Goal: Check status: Check status

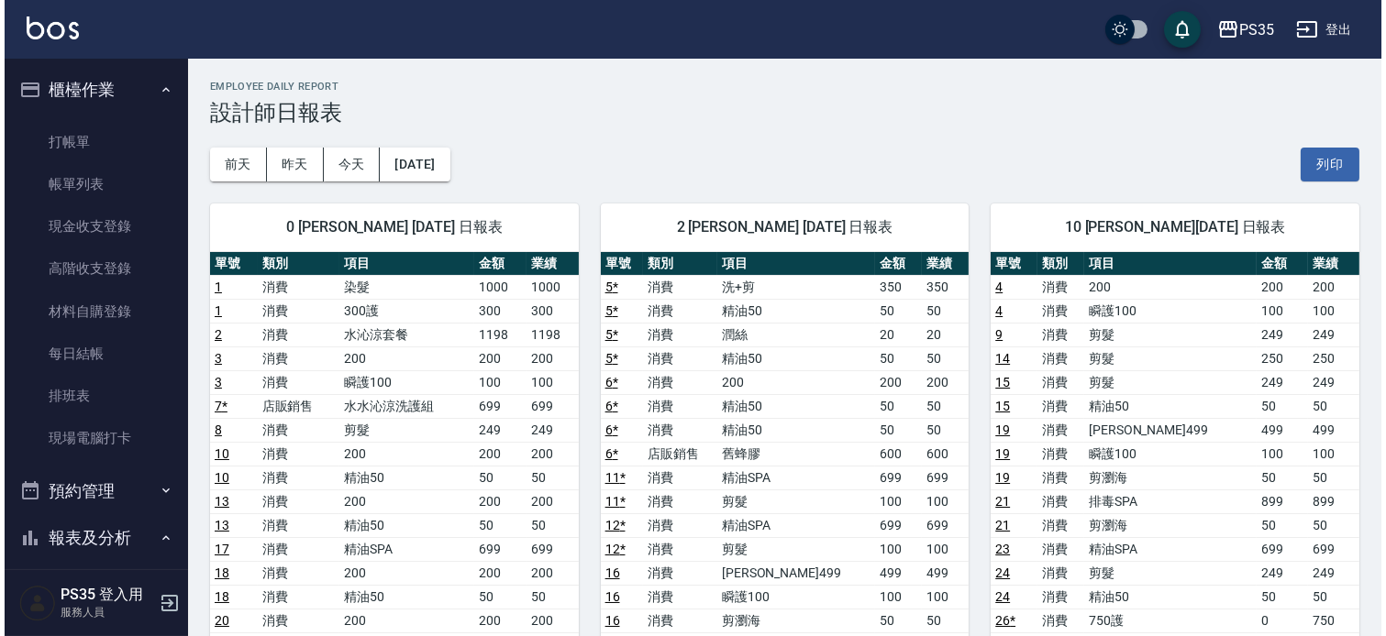
scroll to position [305, 0]
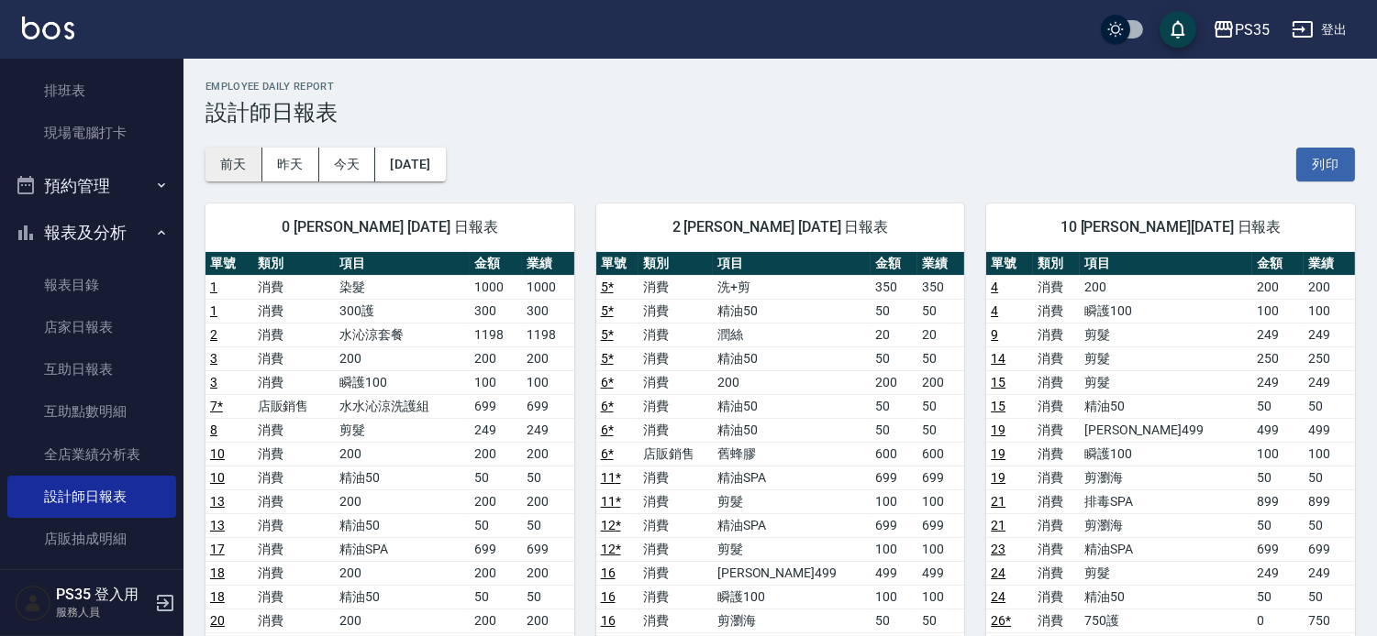
click at [220, 154] on button "前天" at bounding box center [233, 165] width 57 height 34
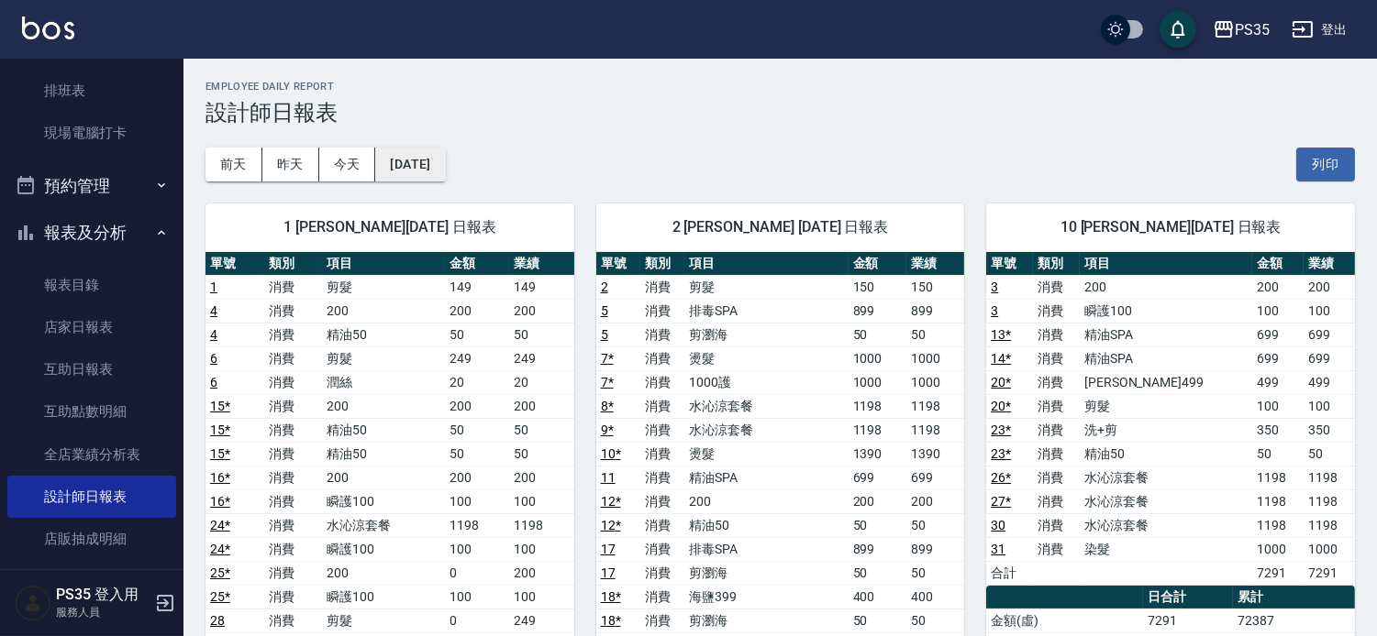
click at [398, 166] on button "[DATE]" at bounding box center [410, 165] width 70 height 34
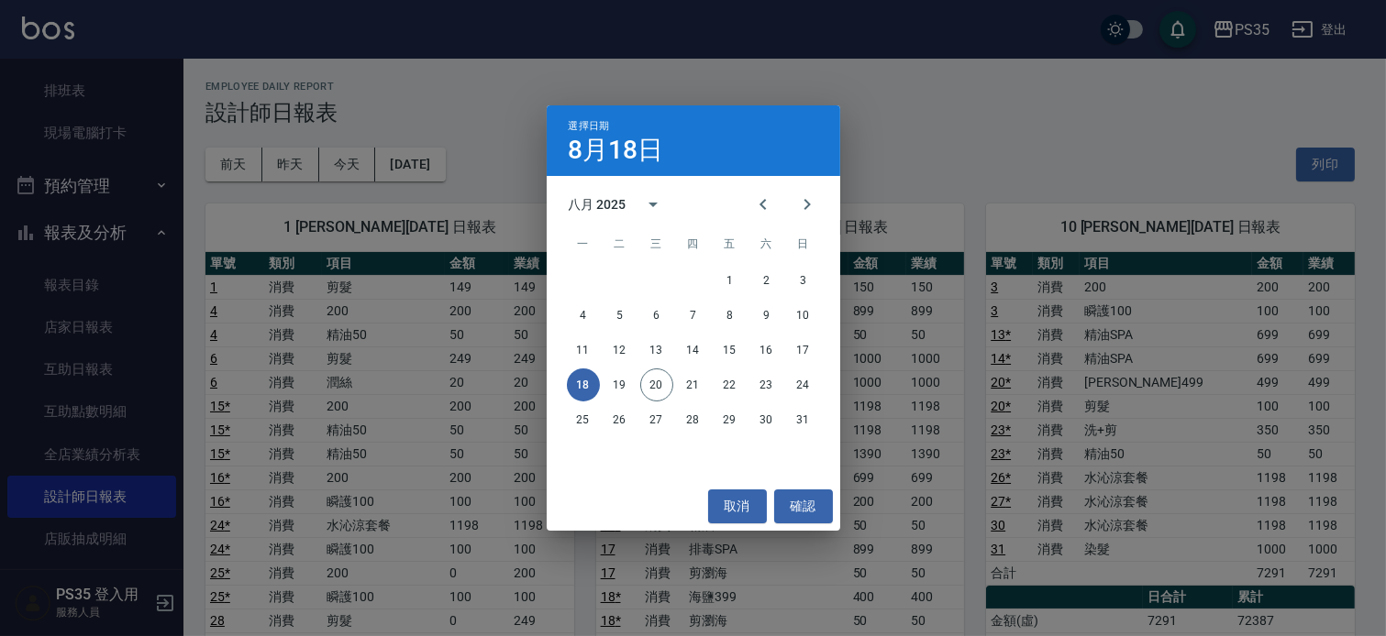
click at [610, 205] on div "八月 2025" at bounding box center [598, 204] width 58 height 19
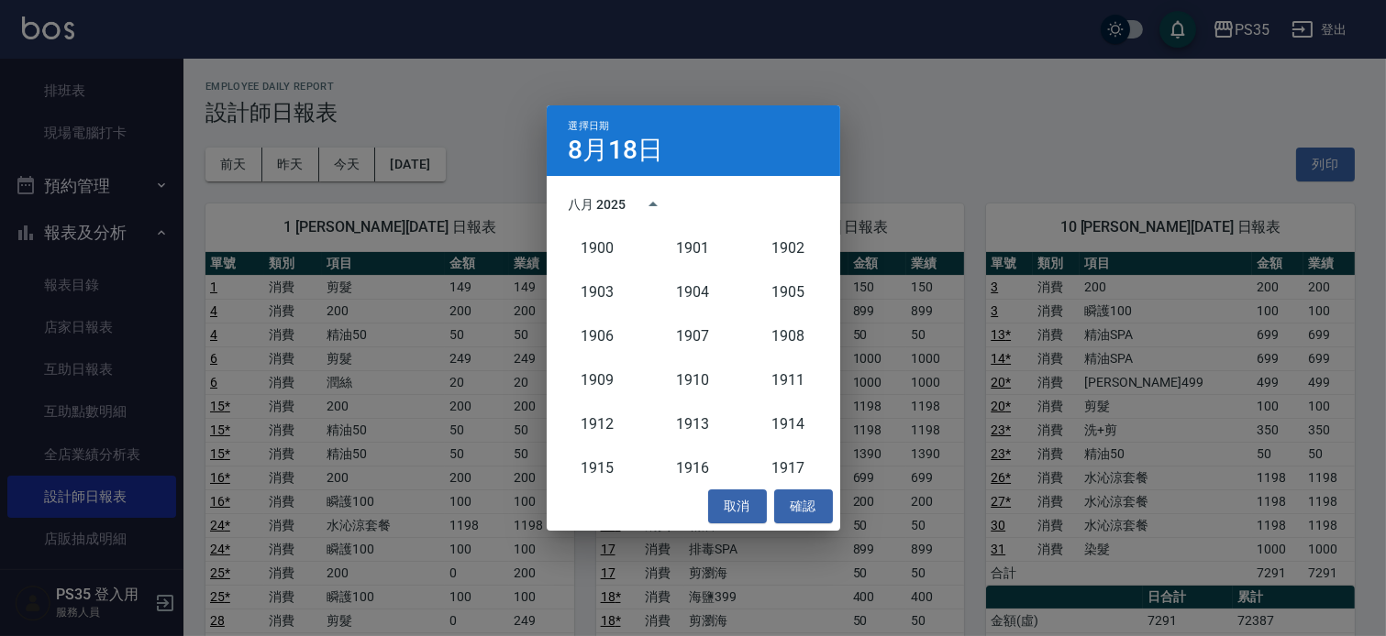
scroll to position [1697, 0]
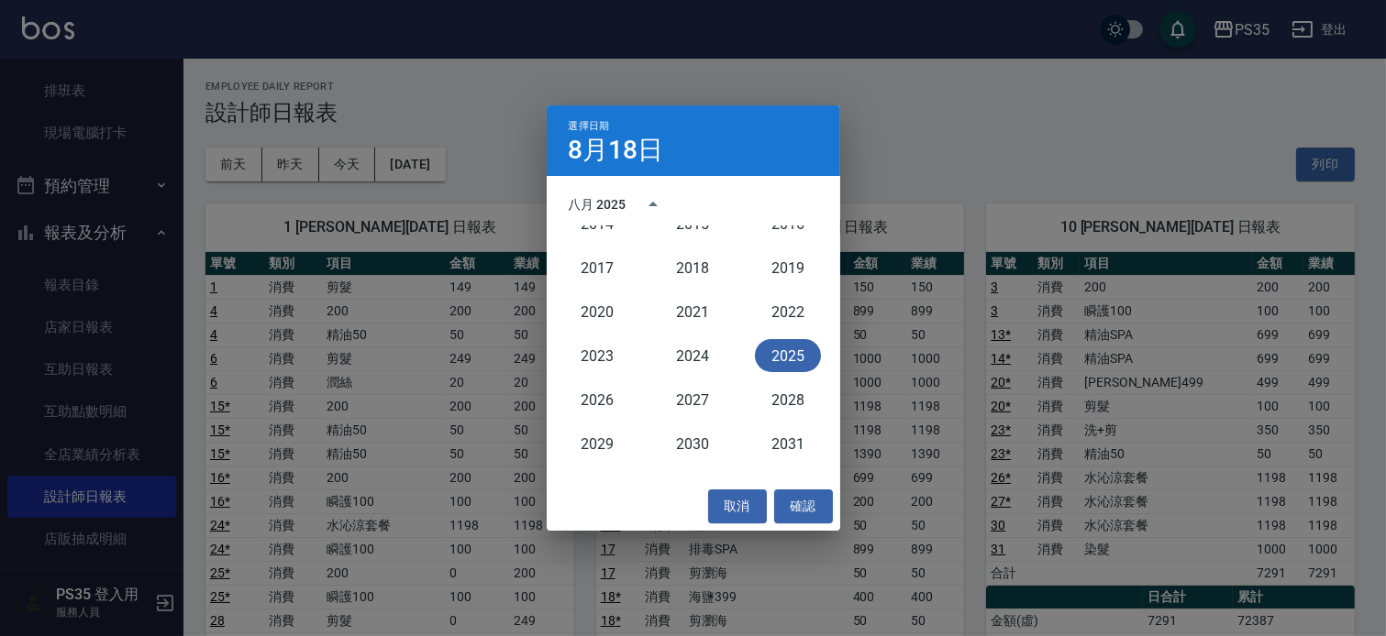
click at [790, 355] on button "2025" at bounding box center [788, 355] width 66 height 33
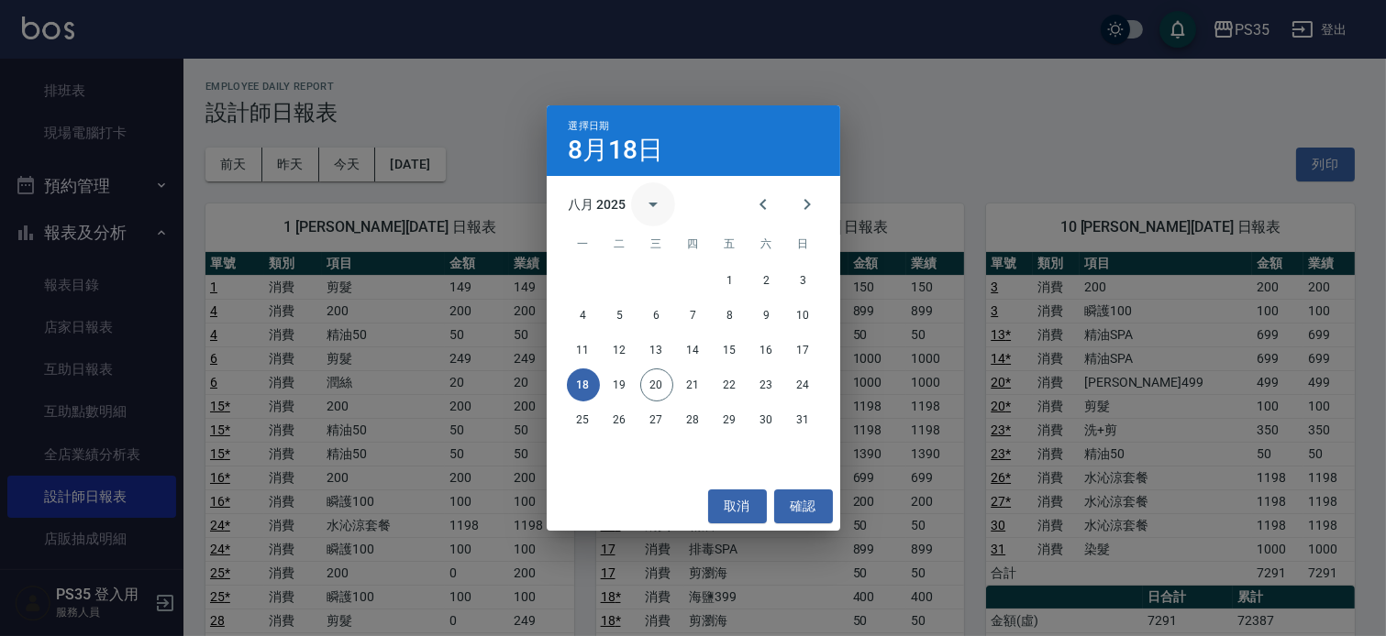
click at [649, 205] on icon "calendar view is open, switch to year view" at bounding box center [653, 205] width 22 height 22
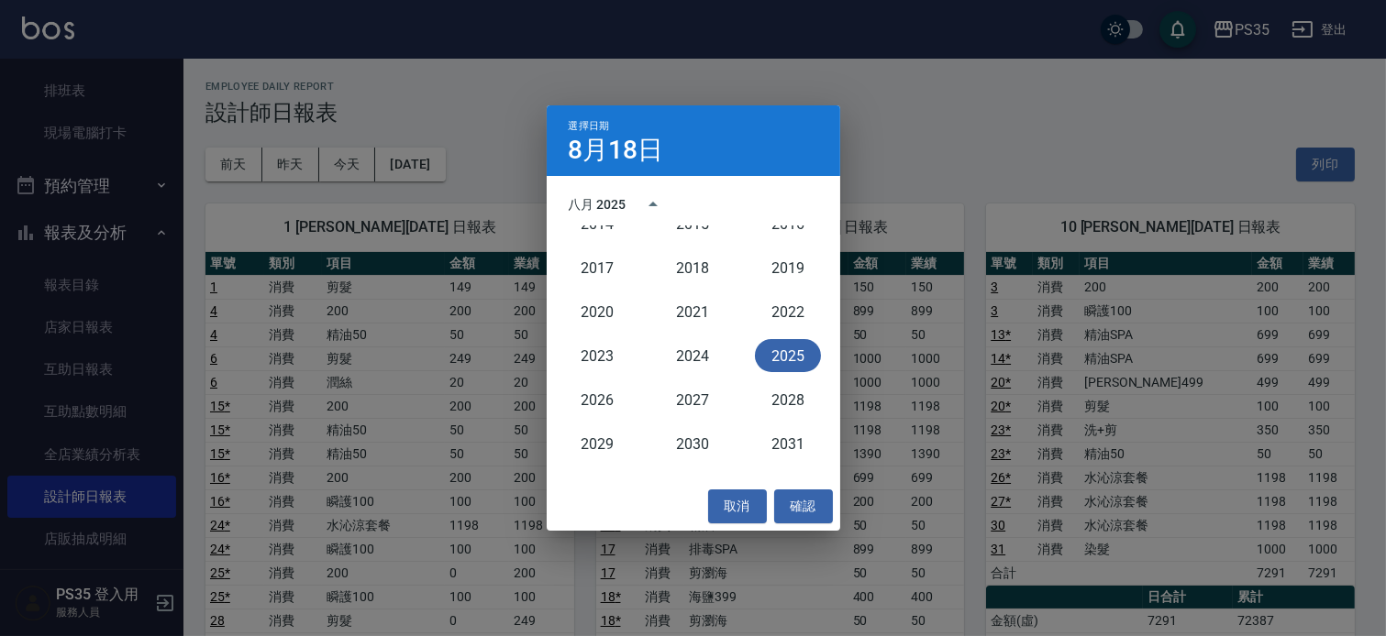
click at [802, 360] on button "2025" at bounding box center [788, 355] width 66 height 33
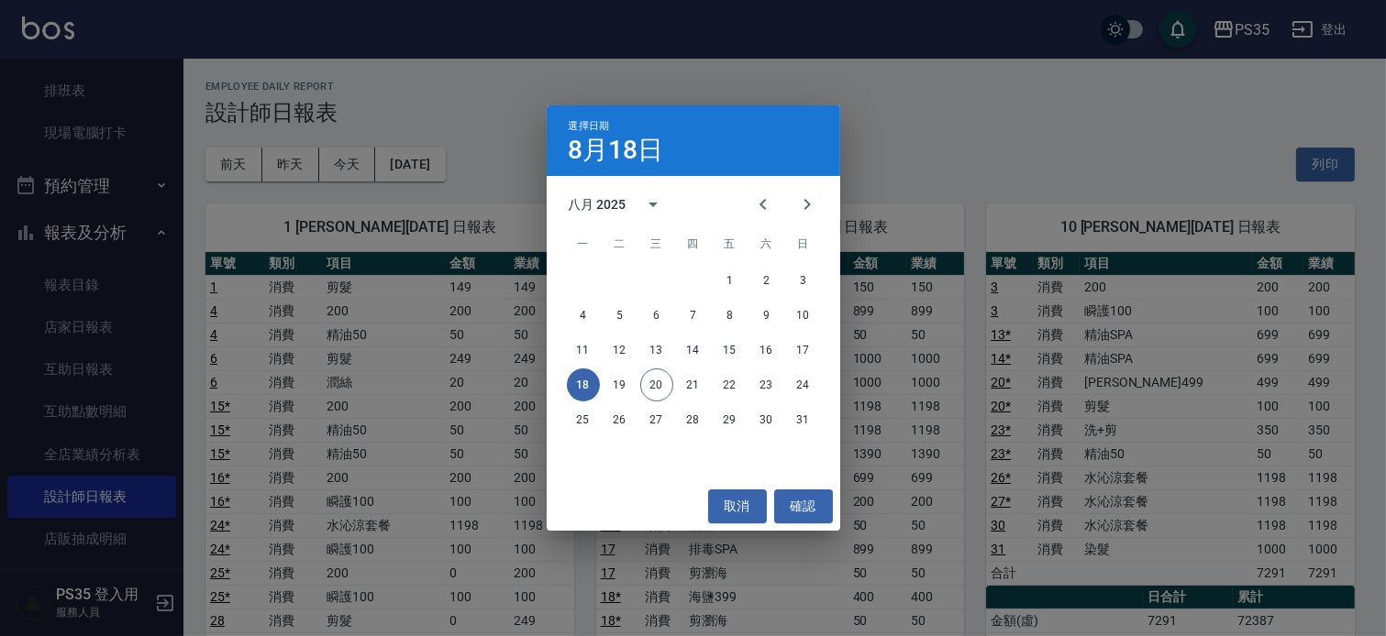
click at [581, 205] on div "八月 2025" at bounding box center [598, 204] width 58 height 19
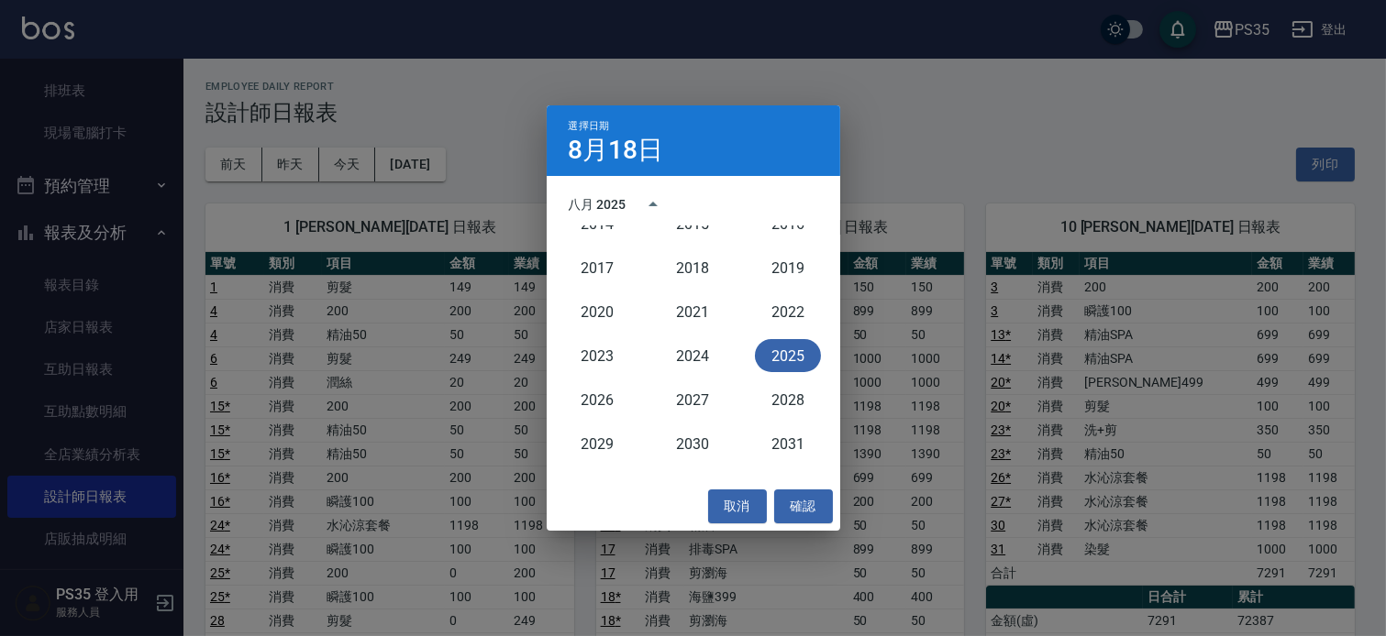
click at [787, 344] on button "2025" at bounding box center [788, 355] width 66 height 33
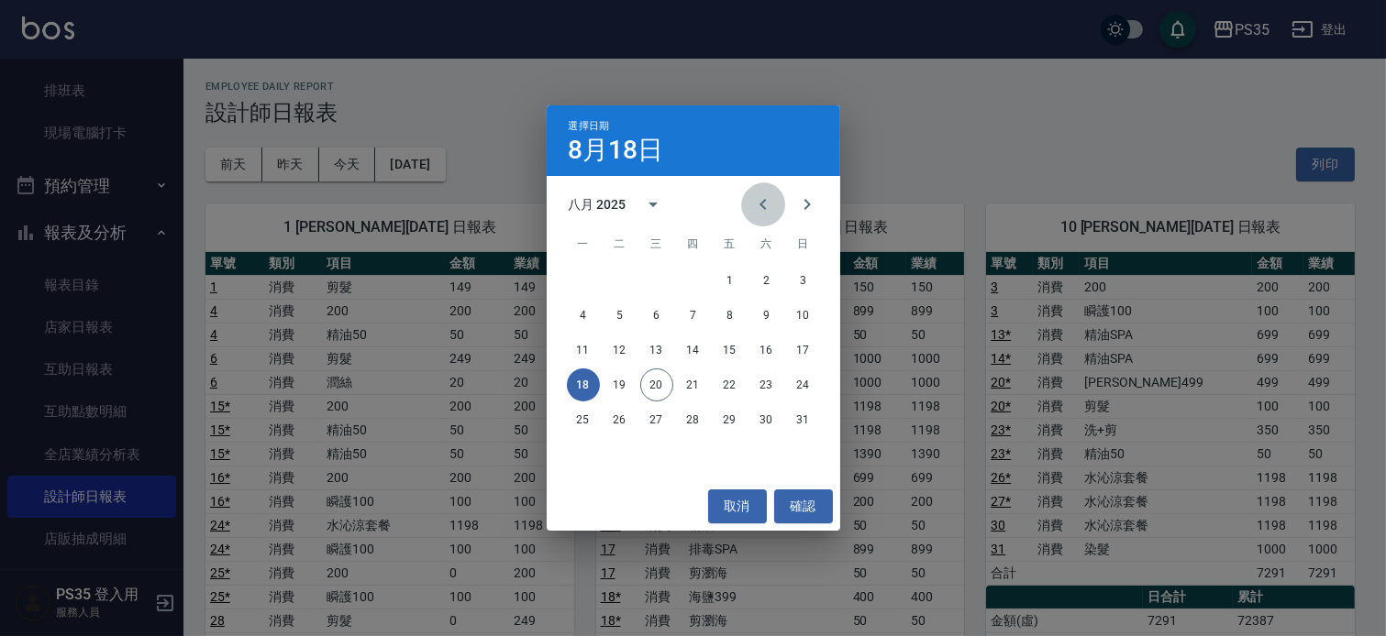
click at [757, 207] on icon "Previous month" at bounding box center [763, 205] width 22 height 22
click at [802, 350] on button "20" at bounding box center [803, 350] width 33 height 33
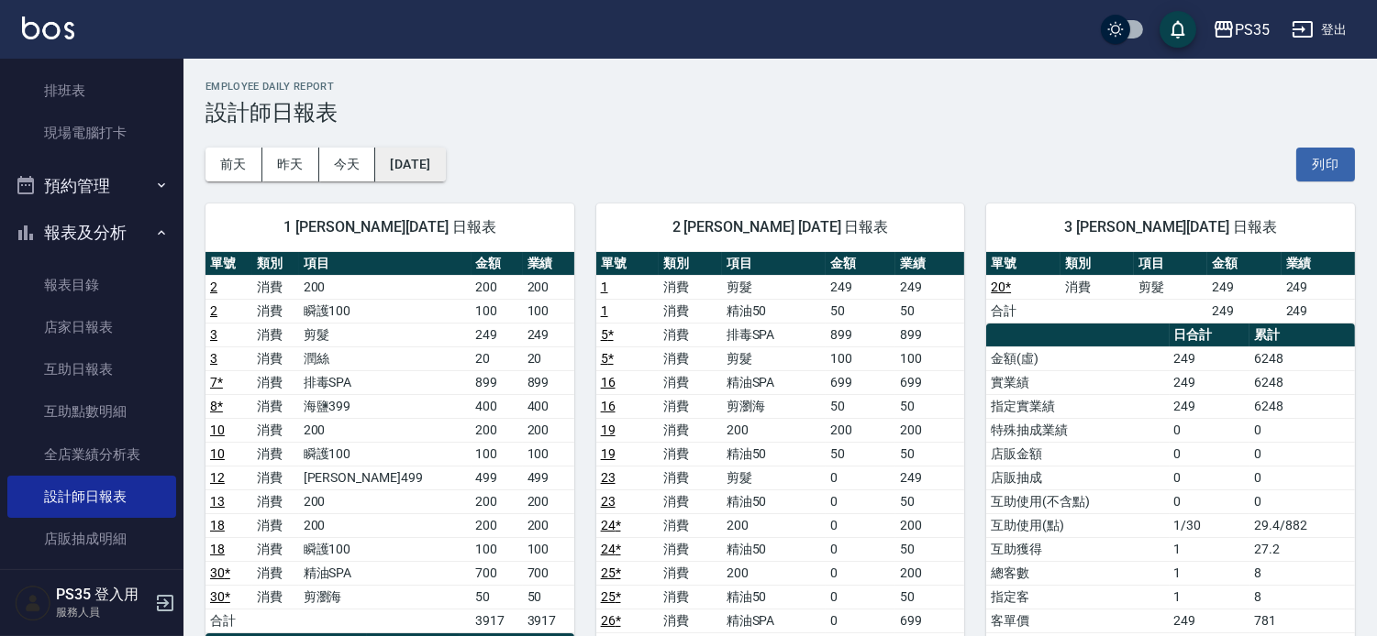
click at [414, 166] on button "[DATE]" at bounding box center [410, 165] width 70 height 34
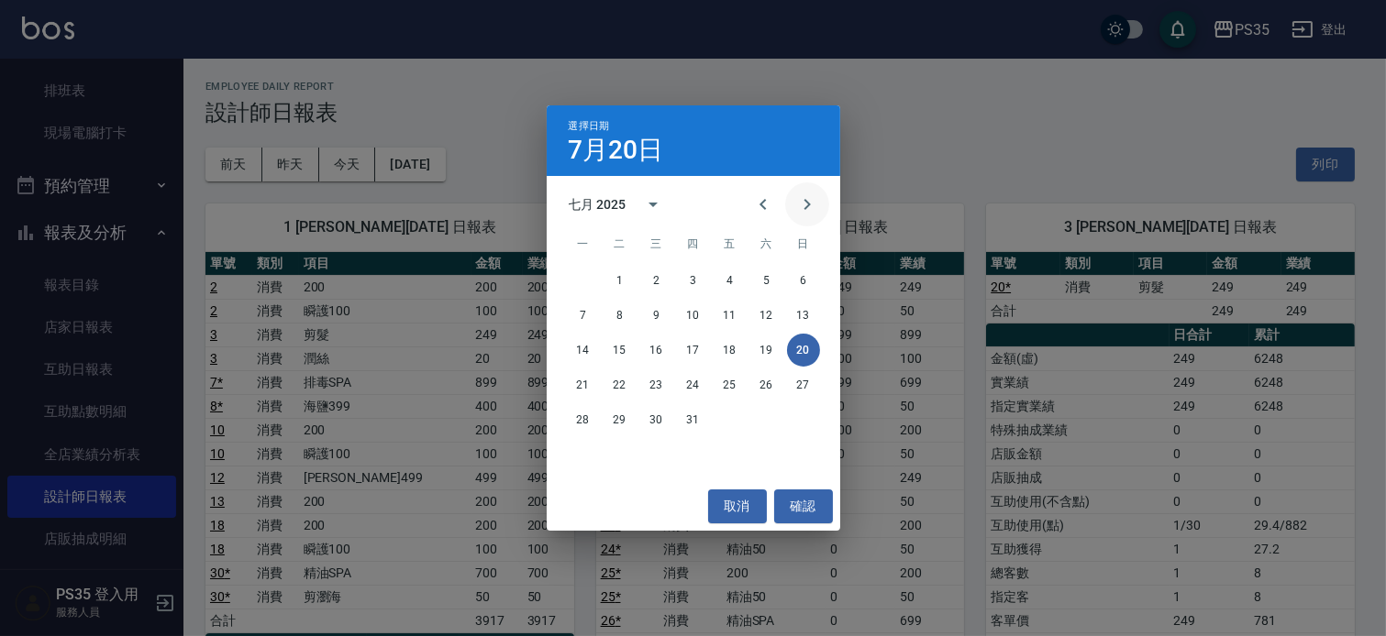
click at [801, 208] on icon "Next month" at bounding box center [807, 205] width 22 height 22
click at [655, 380] on button "20" at bounding box center [656, 385] width 33 height 33
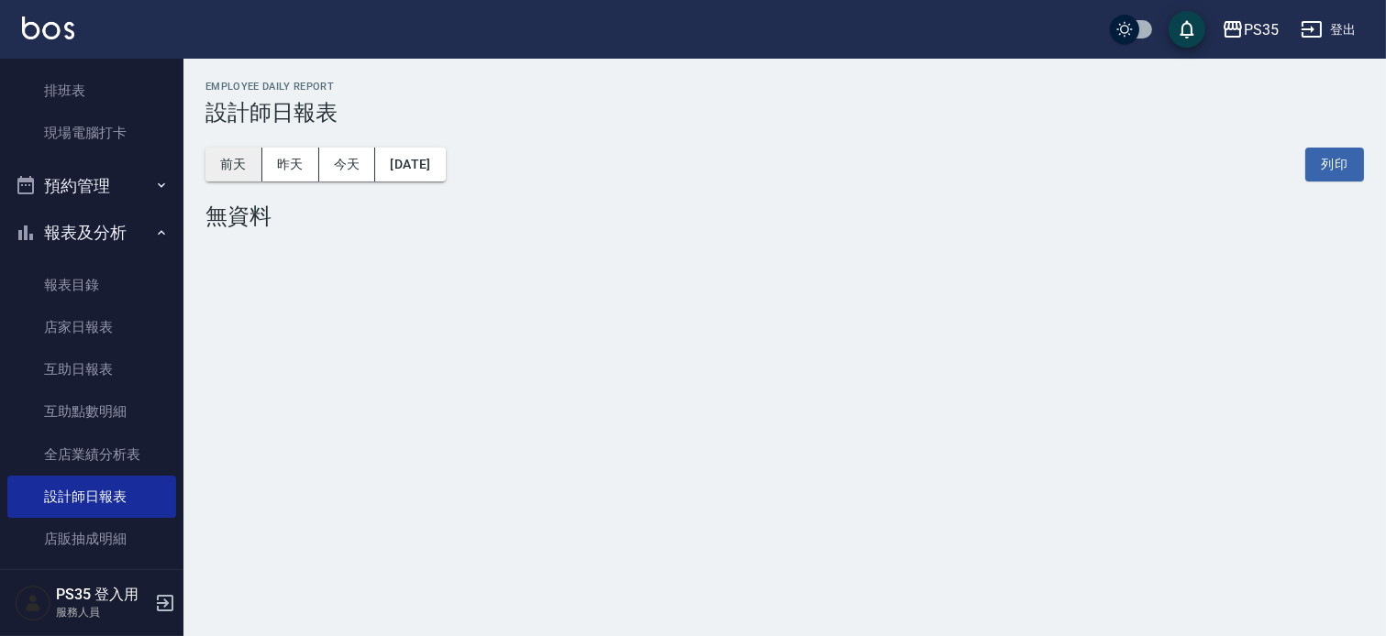
click at [216, 159] on button "前天" at bounding box center [233, 165] width 57 height 34
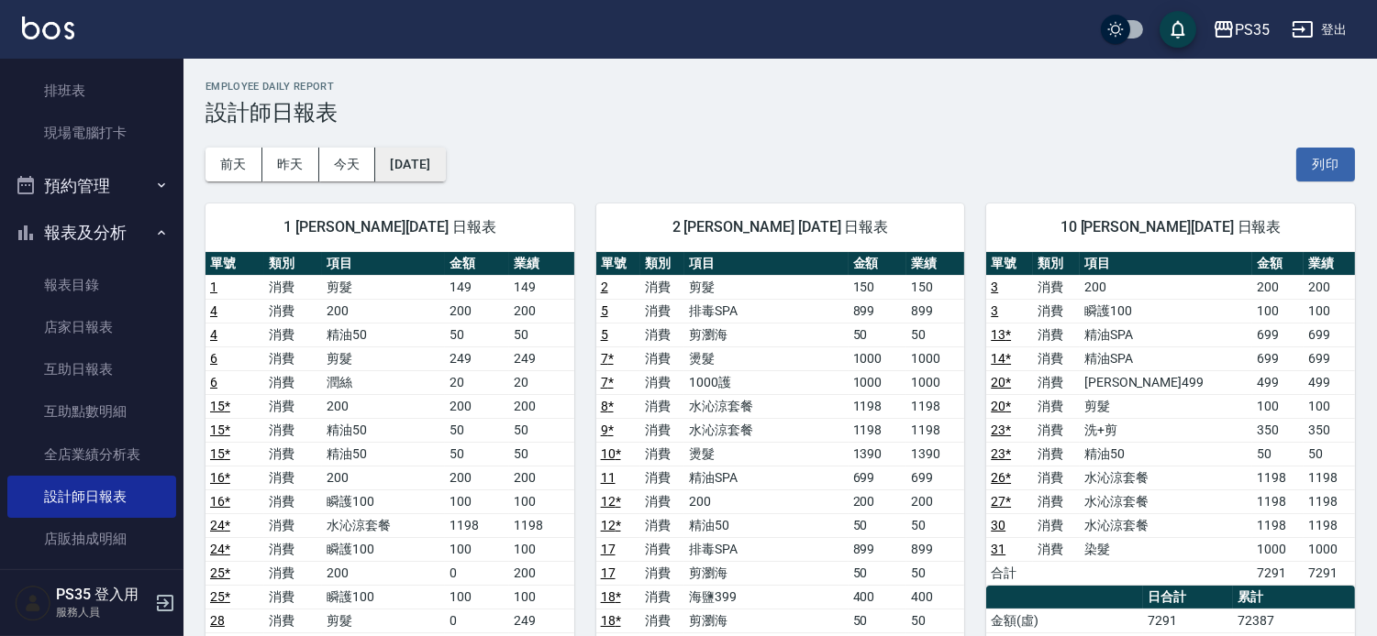
click at [445, 162] on button "[DATE]" at bounding box center [410, 165] width 70 height 34
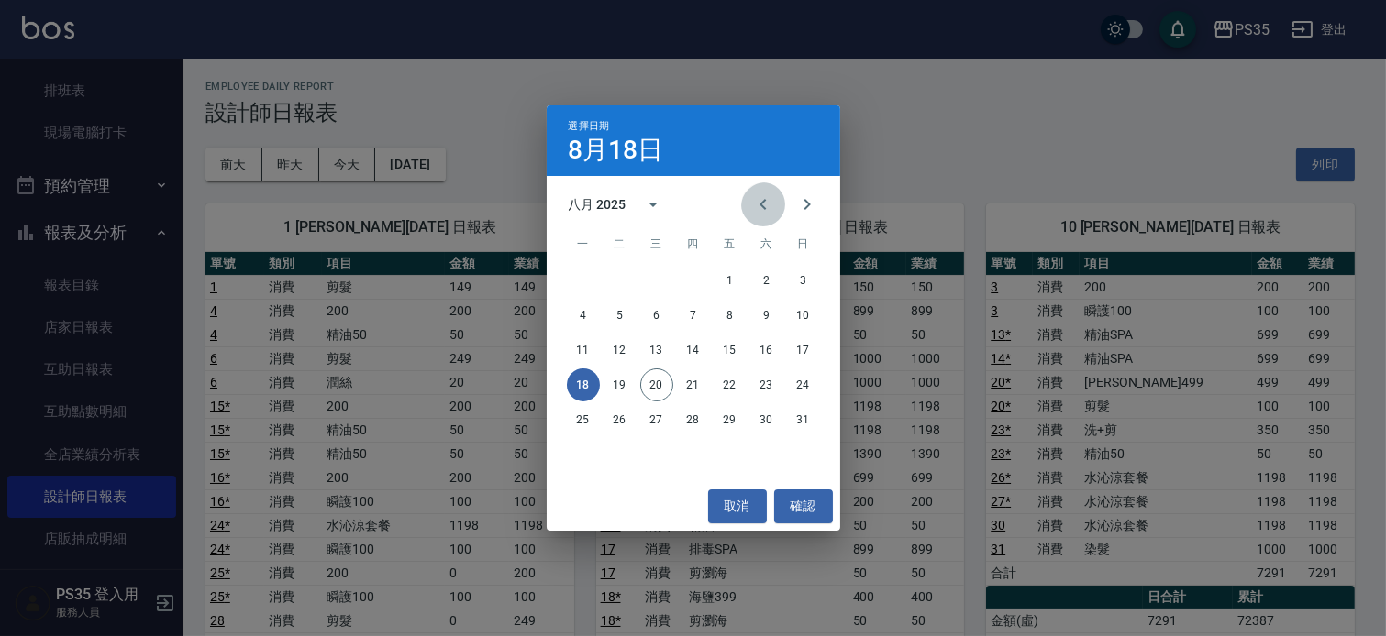
click at [758, 194] on icon "Previous month" at bounding box center [763, 205] width 22 height 22
click at [734, 354] on button "18" at bounding box center [730, 350] width 33 height 33
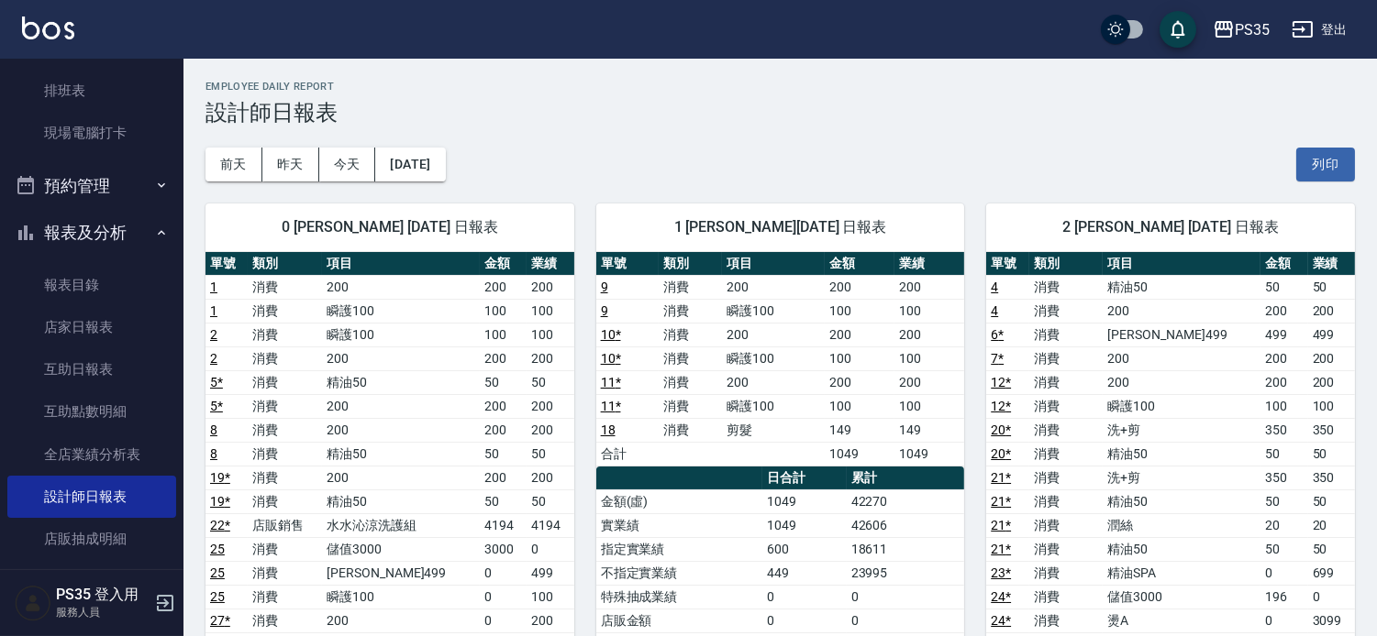
click at [1088, 12] on div "PS35 登出" at bounding box center [688, 29] width 1377 height 59
